Goal: Transaction & Acquisition: Purchase product/service

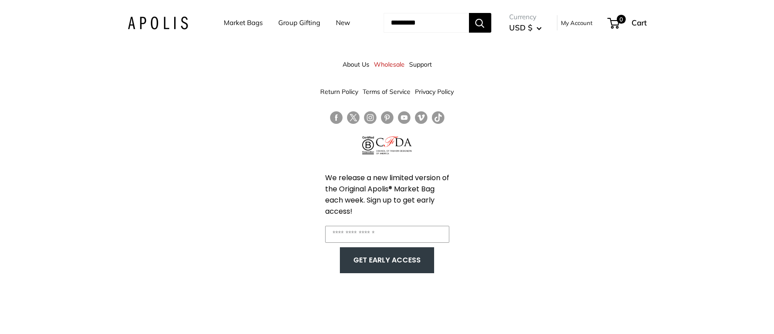
click at [246, 23] on link "Market Bags" at bounding box center [243, 23] width 39 height 13
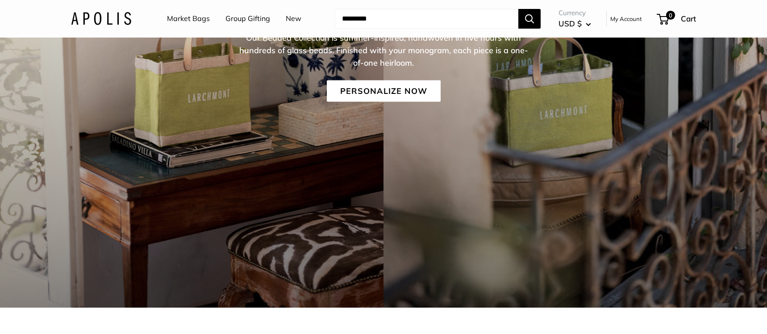
scroll to position [163, 0]
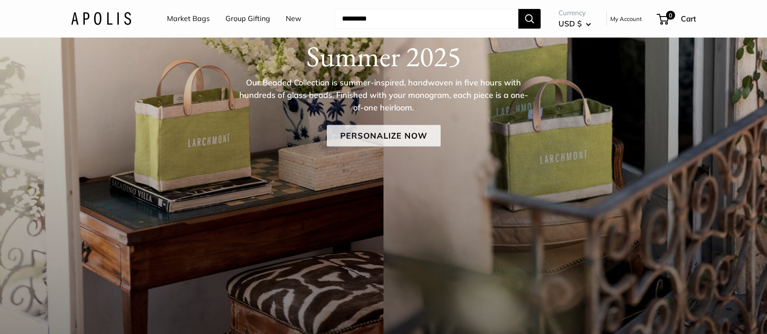
click at [391, 129] on link "Personalize Now" at bounding box center [384, 135] width 114 height 21
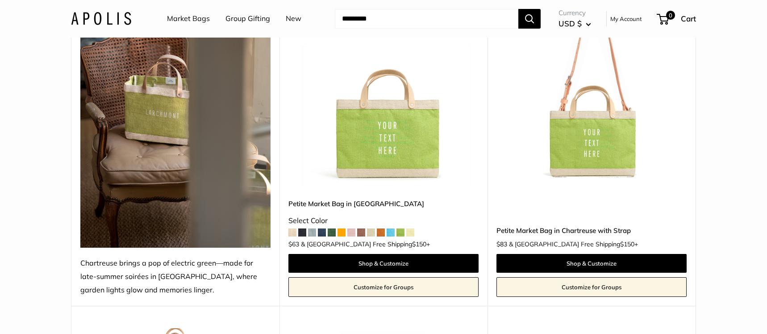
scroll to position [168, 0]
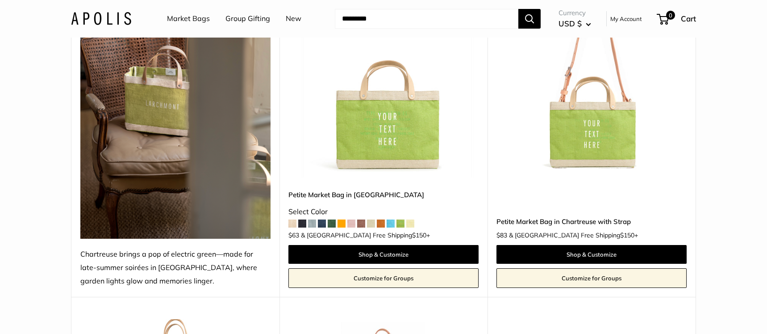
click at [354, 221] on span at bounding box center [351, 223] width 8 height 8
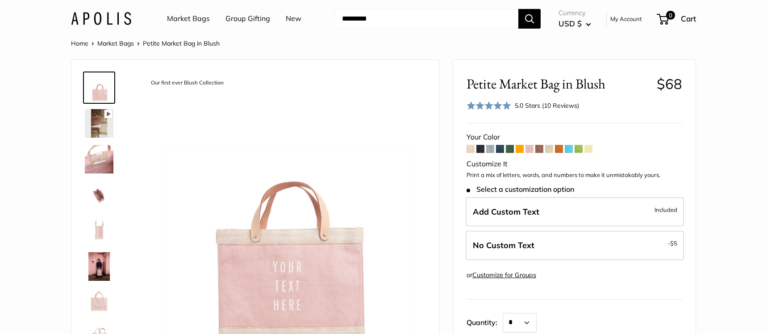
click at [569, 149] on span at bounding box center [569, 149] width 8 height 8
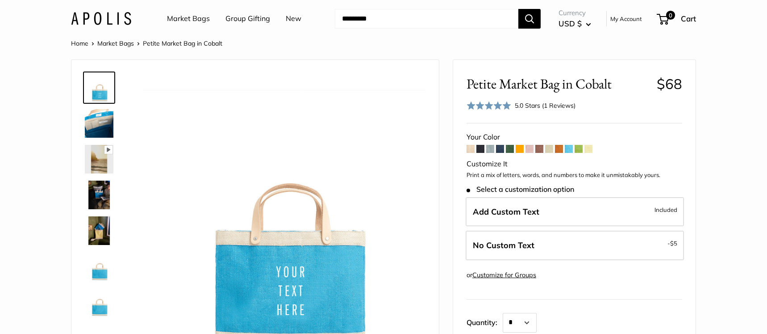
click at [77, 45] on link "Home" at bounding box center [79, 43] width 17 height 8
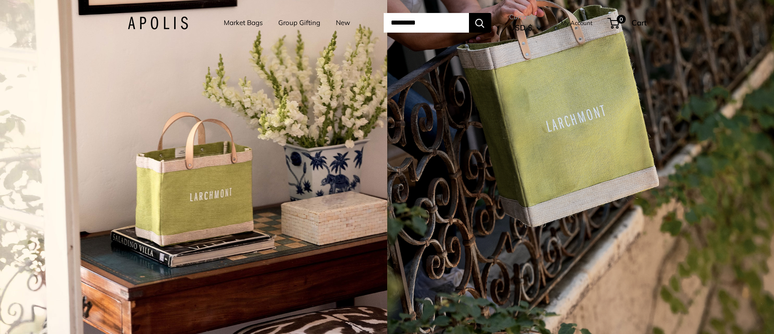
click at [230, 22] on link "Market Bags" at bounding box center [243, 23] width 39 height 13
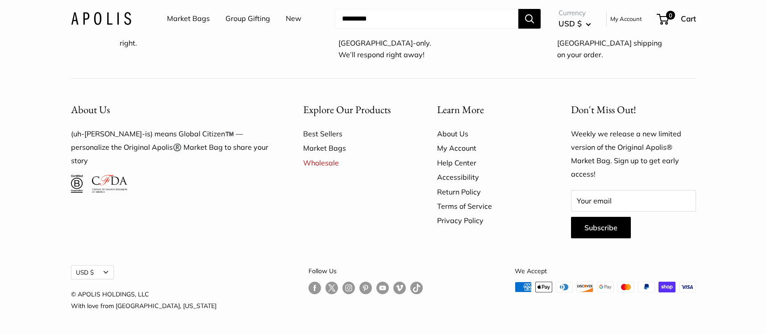
scroll to position [2714, 0]
click at [447, 141] on link "About Us" at bounding box center [488, 133] width 103 height 14
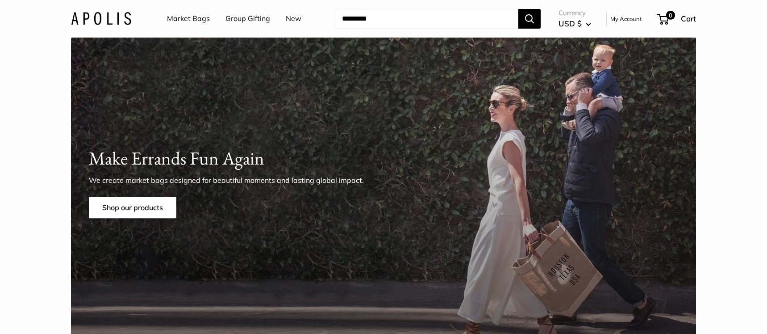
click at [192, 17] on link "Market Bags" at bounding box center [188, 18] width 43 height 13
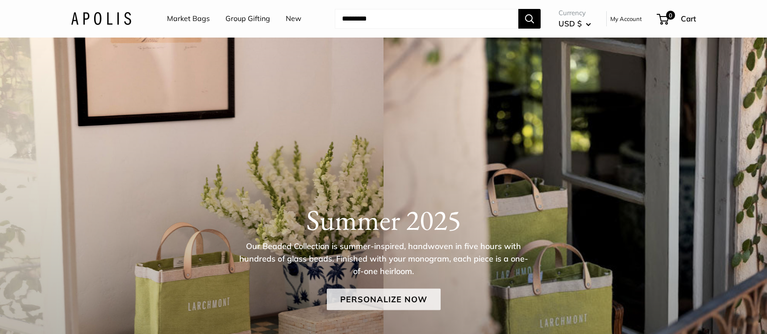
click at [386, 295] on link "Personalize Now" at bounding box center [384, 298] width 114 height 21
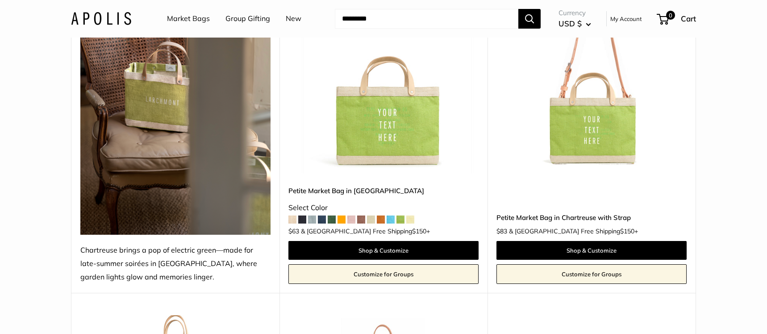
scroll to position [171, 0]
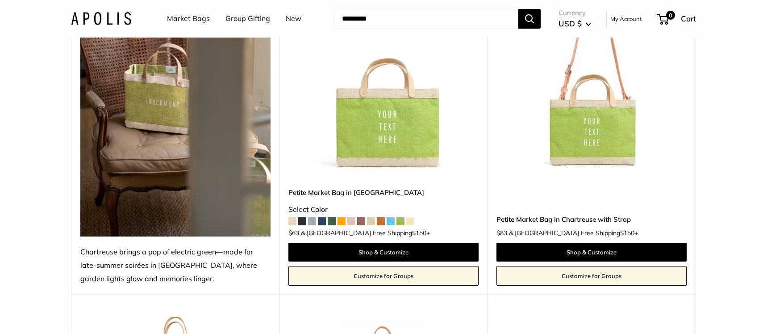
click at [368, 189] on link "Petite Market Bag in [GEOGRAPHIC_DATA]" at bounding box center [383, 192] width 190 height 10
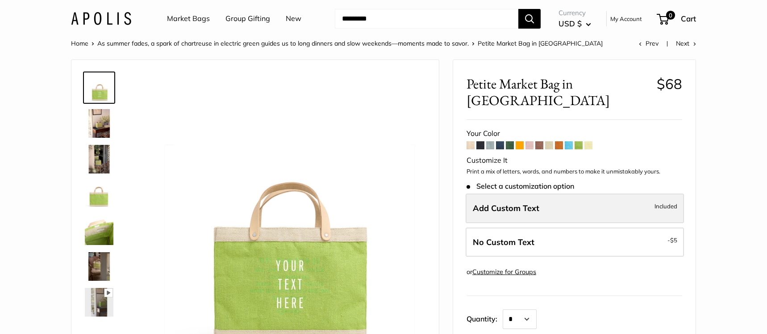
click at [559, 193] on label "Add Custom Text Included" at bounding box center [575, 207] width 218 height 29
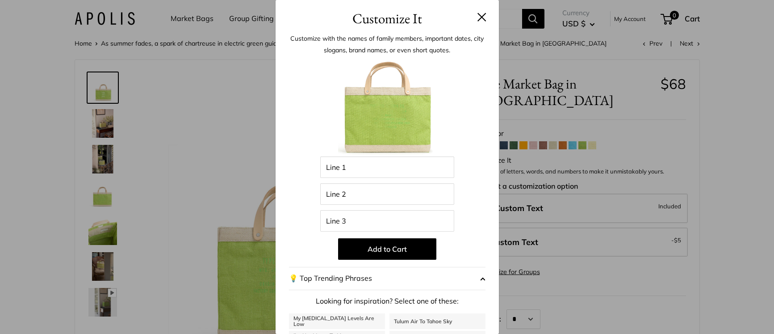
click at [477, 17] on button at bounding box center [481, 17] width 9 height 9
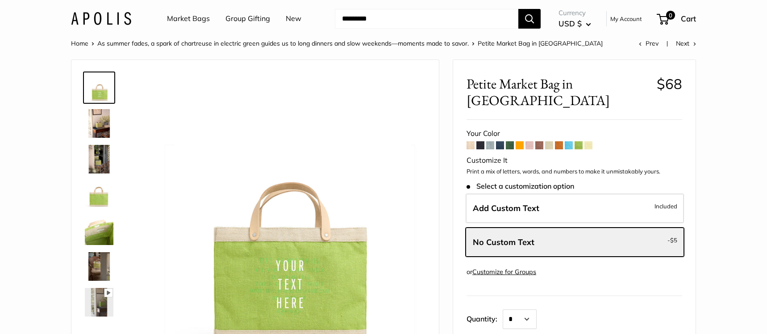
click at [98, 257] on img at bounding box center [99, 266] width 29 height 29
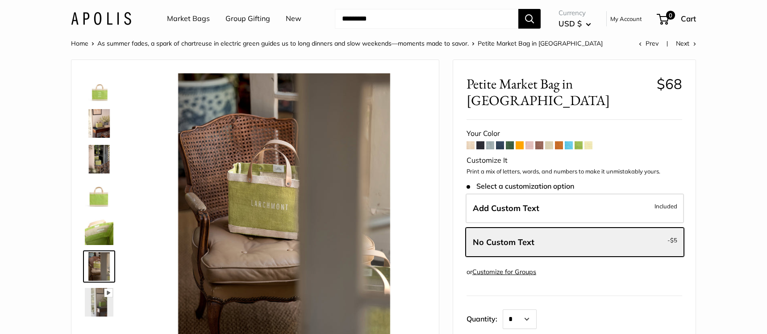
click at [100, 130] on img at bounding box center [99, 123] width 29 height 29
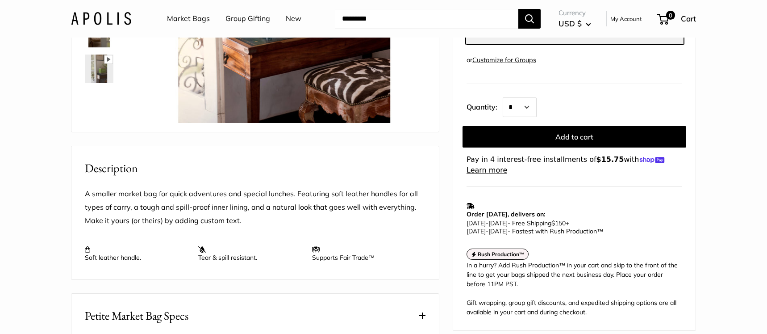
scroll to position [240, 0]
